Goal: Task Accomplishment & Management: Use online tool/utility

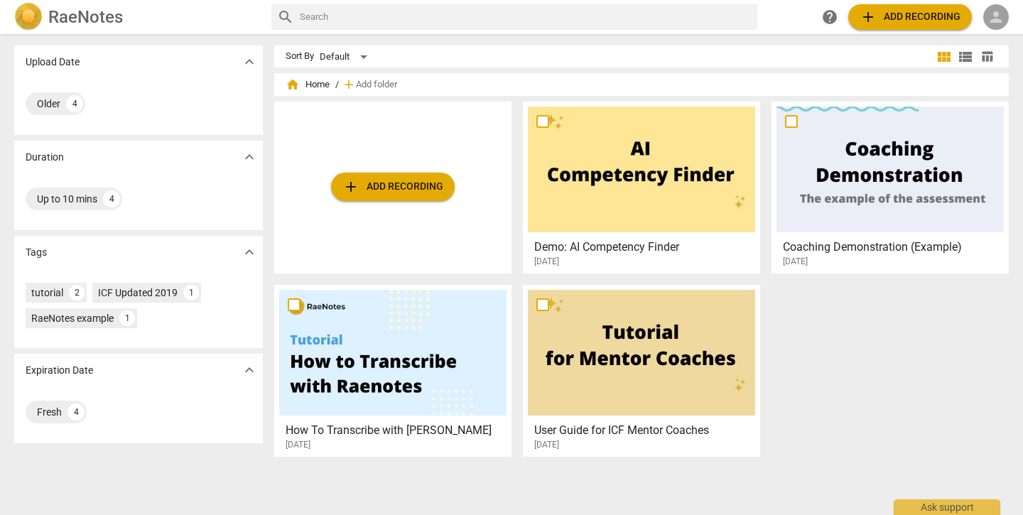
click at [996, 15] on span "person" at bounding box center [996, 17] width 17 height 17
click at [47, 23] on div at bounding box center [511, 257] width 1023 height 515
click at [993, 18] on span "person" at bounding box center [996, 17] width 17 height 17
click at [989, 34] on li "Login" at bounding box center [986, 34] width 51 height 34
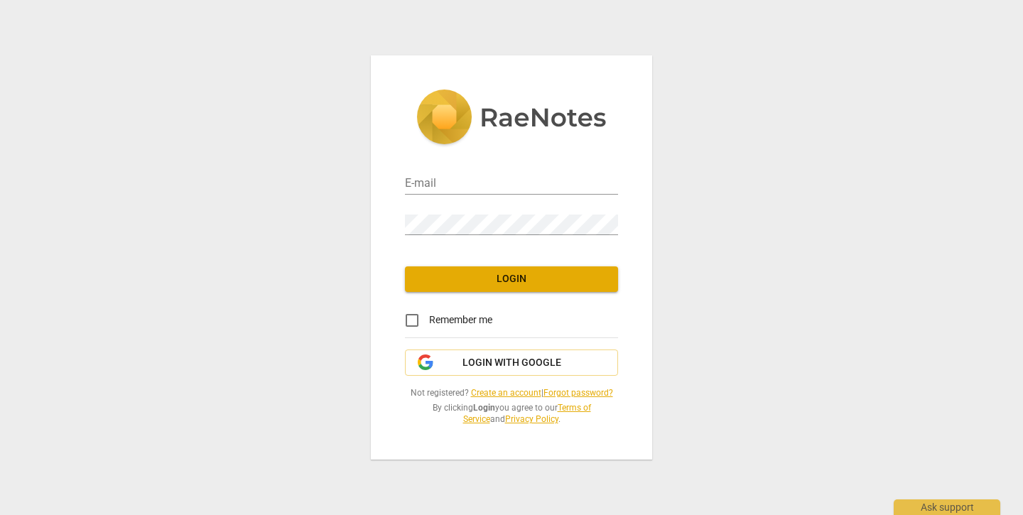
type input "[PERSON_NAME][EMAIL_ADDRESS][DOMAIN_NAME]"
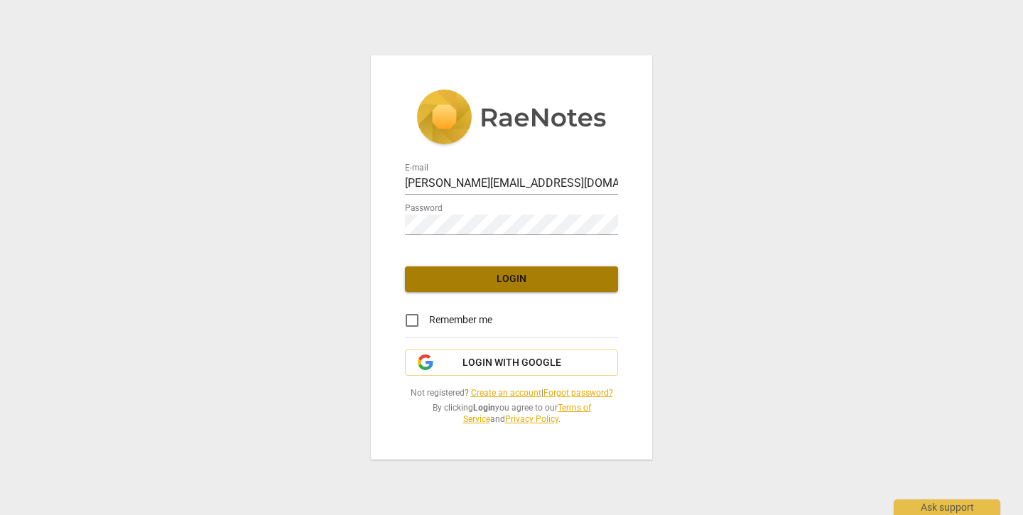
click at [499, 284] on span "Login" at bounding box center [511, 279] width 190 height 14
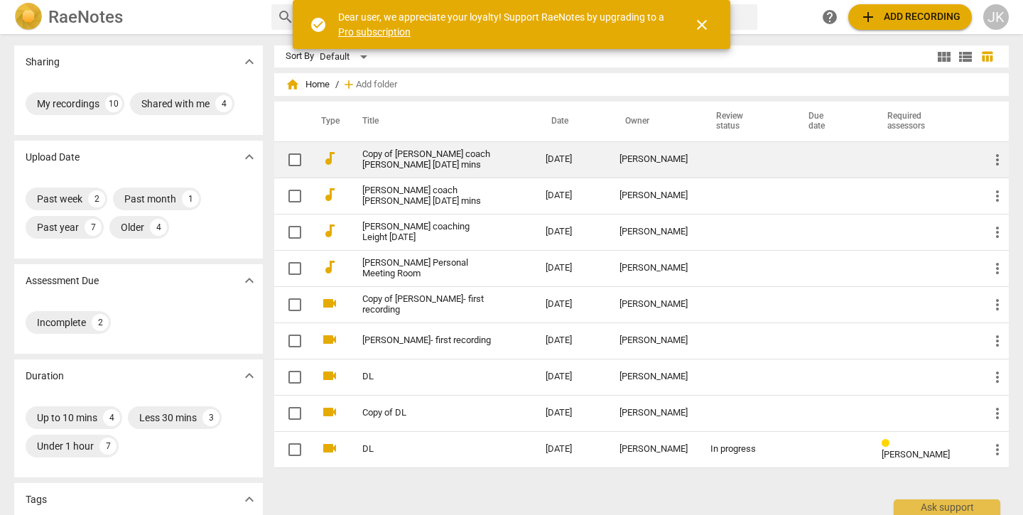
click at [492, 157] on td "Copy of [PERSON_NAME] coach [PERSON_NAME] [DATE] mins" at bounding box center [439, 159] width 189 height 36
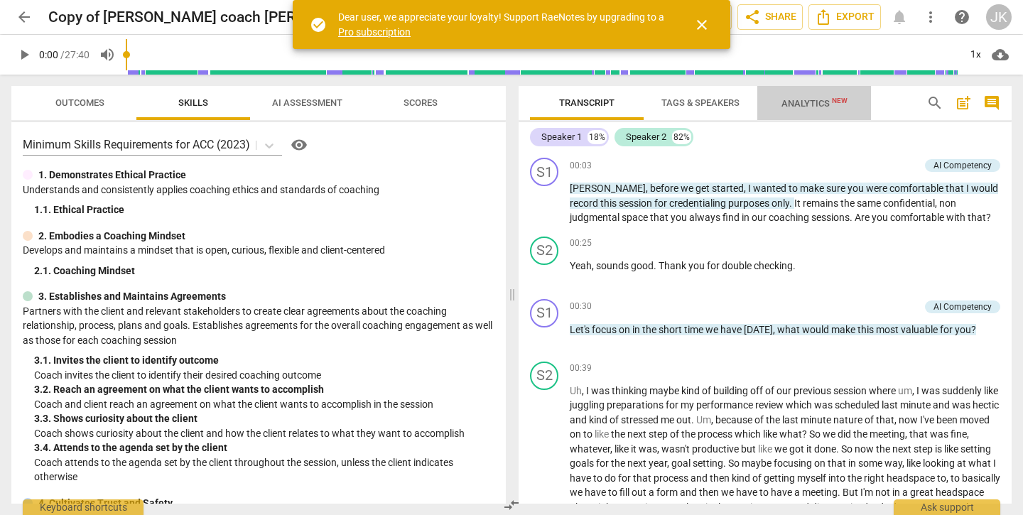
click at [792, 108] on span "Analytics New" at bounding box center [815, 103] width 66 height 11
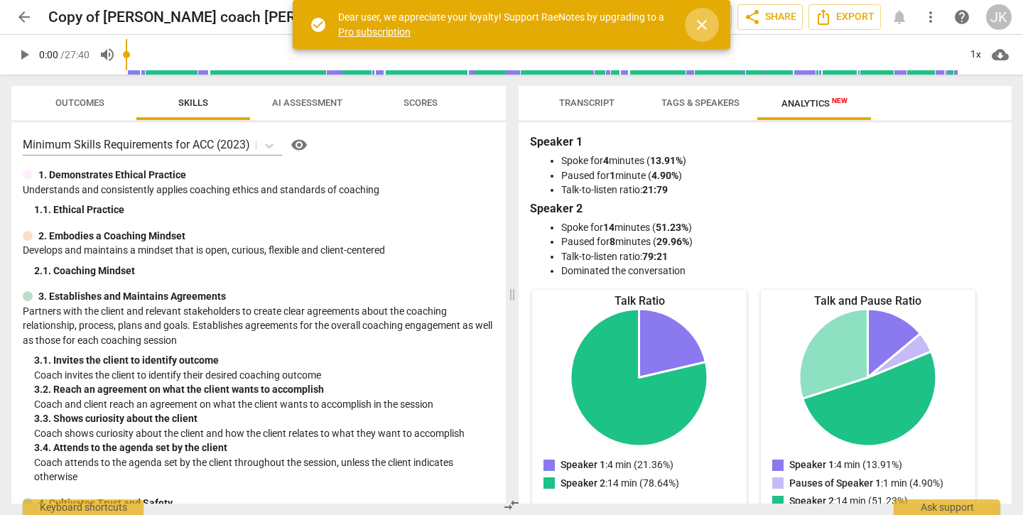
click at [702, 25] on span "close" at bounding box center [702, 24] width 17 height 17
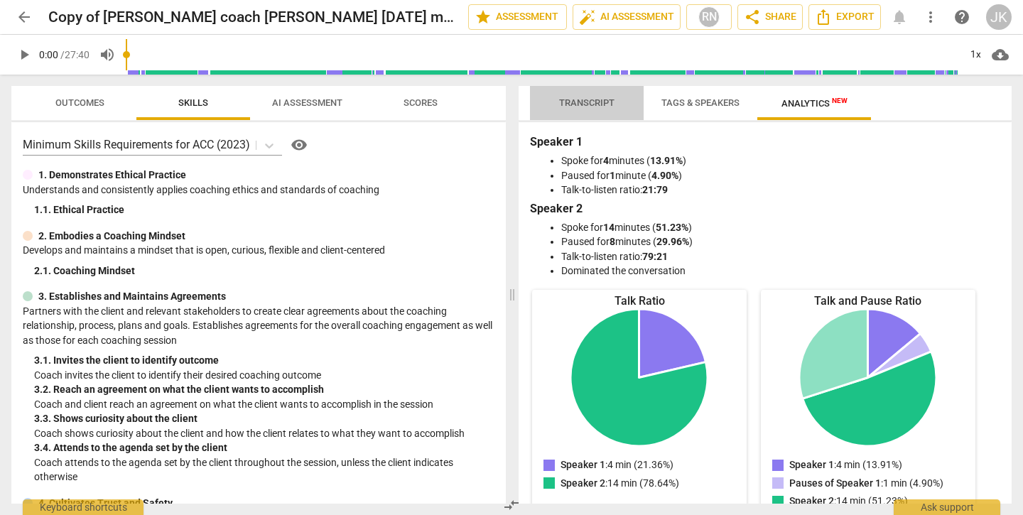
click at [588, 105] on span "Transcript" at bounding box center [586, 102] width 55 height 11
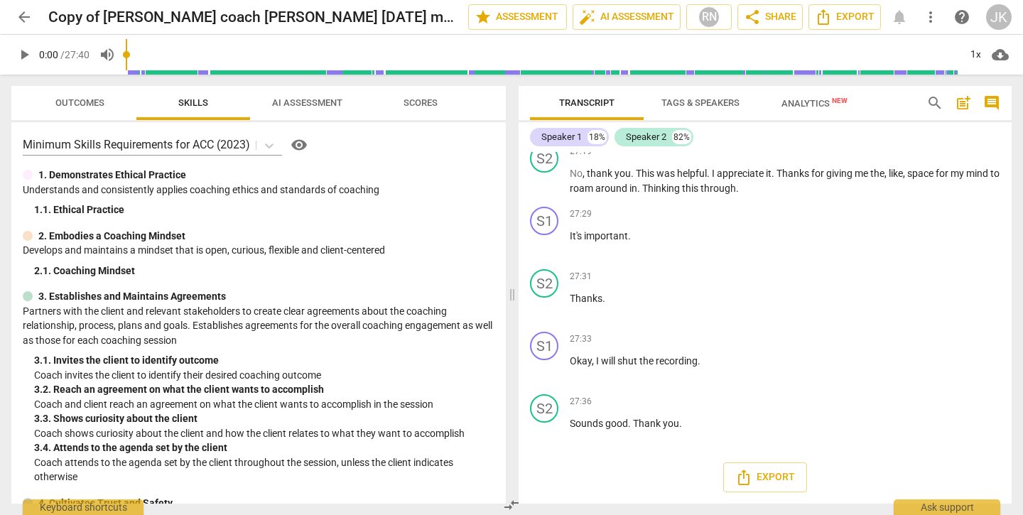
scroll to position [4556, 0]
click at [726, 257] on div "27:29 + Add competency keyboard_arrow_right It's important ." at bounding box center [785, 232] width 431 height 51
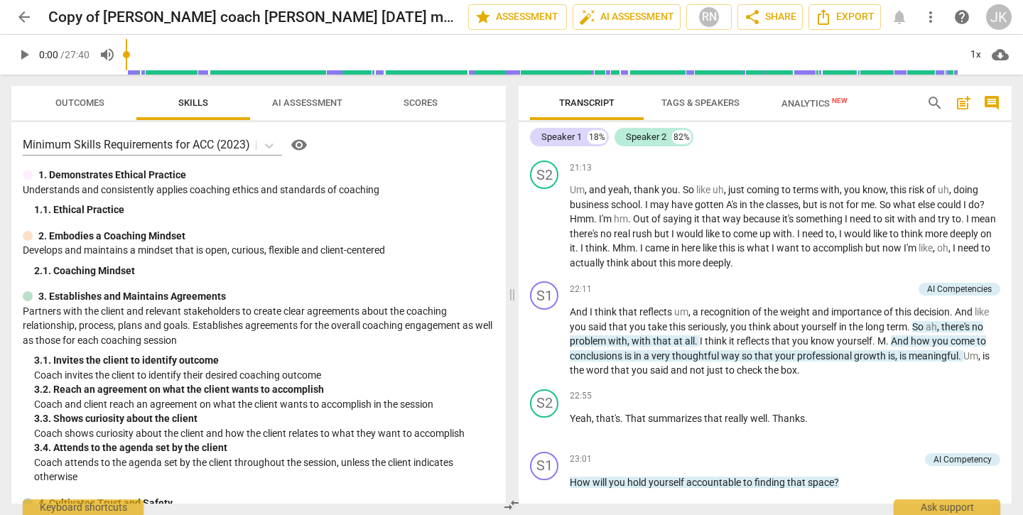
scroll to position [3279, 0]
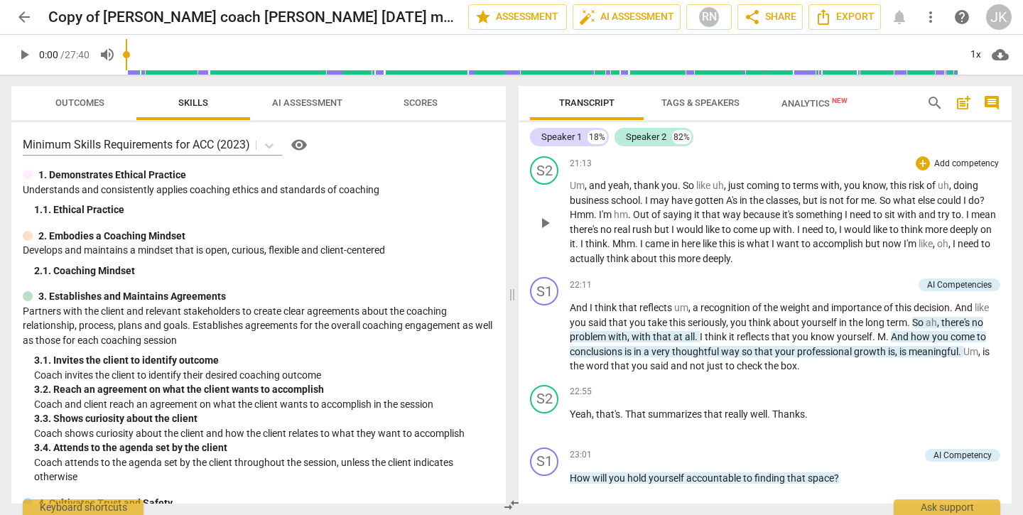
click at [703, 264] on span "more" at bounding box center [690, 258] width 25 height 11
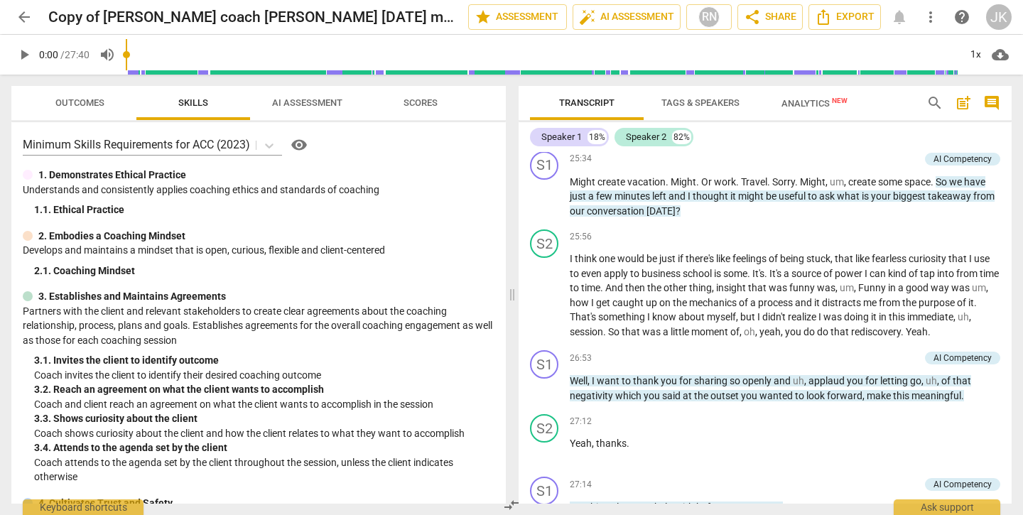
scroll to position [4093, 0]
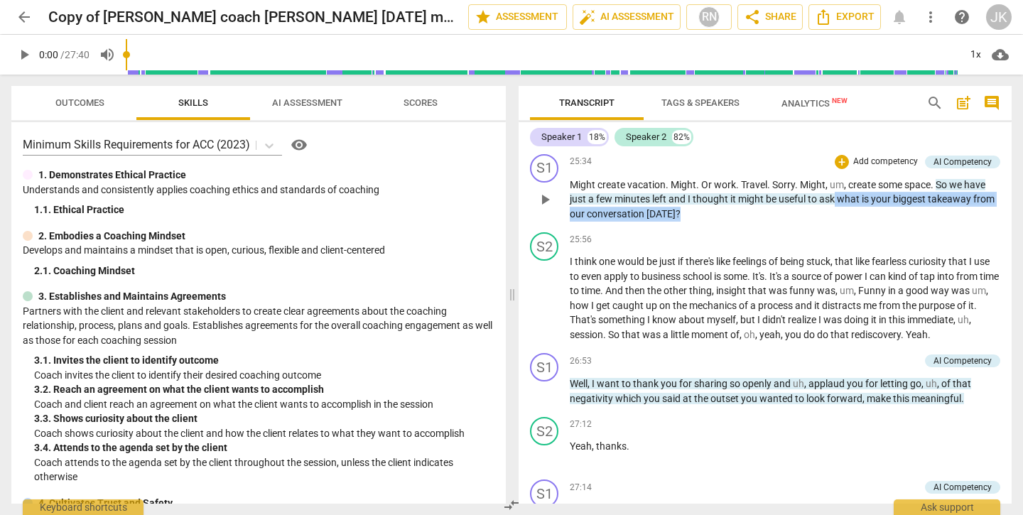
drag, startPoint x: 833, startPoint y: 274, endPoint x: 838, endPoint y: 261, distance: 14.4
click at [838, 222] on p "Might create vacation . Might . Or work . Travel . Sorry . Might , um , create …" at bounding box center [785, 200] width 431 height 44
copy p "what is your biggest takeaway from our conversation [DATE] ?"
